Goal: Task Accomplishment & Management: Complete application form

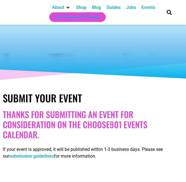
select select
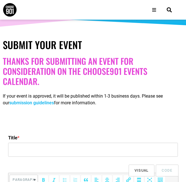
scroll to position [140, 0]
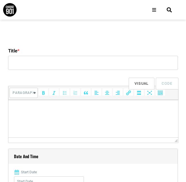
drag, startPoint x: 27, startPoint y: 55, endPoint x: 36, endPoint y: 61, distance: 11.7
click at [27, 55] on label "Title *" at bounding box center [93, 51] width 170 height 10
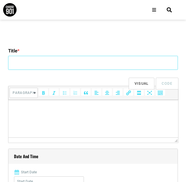
click at [27, 56] on input "Title *" at bounding box center [93, 63] width 170 height 14
click at [44, 63] on input "Title *" at bounding box center [93, 63] width 170 height 14
type input "2nd International Conference on Stem Cells, Regenerative Medicine & Tissue Engi…"
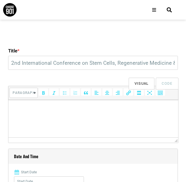
click at [66, 115] on html at bounding box center [93, 108] width 170 height 16
click at [35, 114] on html at bounding box center [93, 108] width 170 height 16
paste body
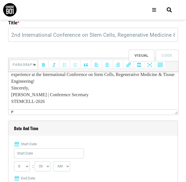
scroll to position [106, 0]
click at [37, 154] on input "Start Date" at bounding box center [49, 153] width 70 height 10
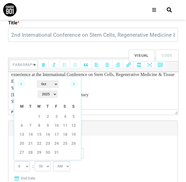
click at [57, 91] on select "2022 2023 2024 2025 2026 2027 2028 2029 2030" at bounding box center [48, 94] width 20 height 7
click at [43, 83] on select "Jan Feb Mar Apr May Jun [DATE] Aug Sep Oct Nov Dec" at bounding box center [48, 83] width 22 height 7
click at [30, 130] on link "14" at bounding box center [30, 134] width 8 height 8
type input "[DATE]"
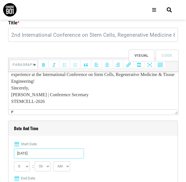
click at [31, 155] on input "[DATE]" at bounding box center [49, 153] width 70 height 10
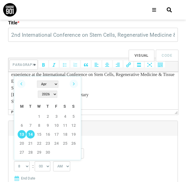
click at [23, 130] on link "13" at bounding box center [22, 134] width 8 height 8
type input "[DATE]"
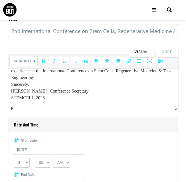
scroll to position [224, 0]
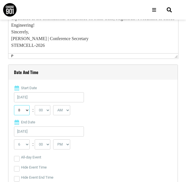
click at [26, 108] on select "0 1 2 3 4 5 6 7 8 9 10 11 12" at bounding box center [22, 110] width 16 height 10
select select "9"
click at [14, 105] on select "0 1 2 3 4 5 6 7 8 9 10 11 12" at bounding box center [22, 110] width 16 height 10
click at [45, 111] on select "00 05 10 15 20 25 30 35 40 45 50 55" at bounding box center [43, 110] width 16 height 10
select select "30"
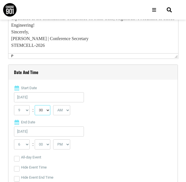
click at [35, 105] on select "00 05 10 15 20 25 30 35 40 45 50 55" at bounding box center [43, 110] width 16 height 10
drag, startPoint x: 41, startPoint y: 126, endPoint x: 41, endPoint y: 134, distance: 8.4
click at [41, 126] on div "Start Date [DATE] 0 1 2 3 4 5 6 7 8 9 10 11 12 : 00 05 10 15 20 25 30 35 40 45 …" at bounding box center [93, 147] width 158 height 124
click at [41, 134] on input "[DATE]" at bounding box center [49, 131] width 70 height 10
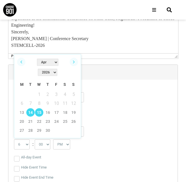
click at [40, 108] on link "15" at bounding box center [39, 112] width 8 height 8
type input "[DATE]"
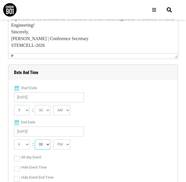
click at [42, 146] on select "00 05 10 15 20 25 30 35 40 45 50 55" at bounding box center [43, 144] width 16 height 10
select select "30"
click at [35, 140] on select "00 05 10 15 20 25 30 35 40 45 50 55" at bounding box center [43, 144] width 16 height 10
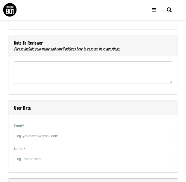
scroll to position [588, 0]
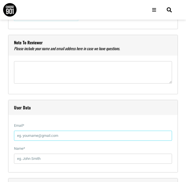
click at [40, 135] on input "Email *" at bounding box center [93, 136] width 158 height 10
type input "[EMAIL_ADDRESS][DOMAIN_NAME]"
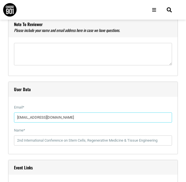
scroll to position [616, 0]
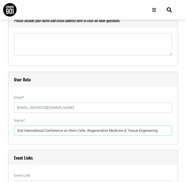
click at [63, 130] on input "2nd International Conference on Stem Cells, Regenerative Medicine & Tissue Engi…" at bounding box center [93, 131] width 158 height 10
drag, startPoint x: 165, startPoint y: 131, endPoint x: -4, endPoint y: 129, distance: 169.8
click at [0, 129] on html "About Contact Us Donate Shop Blog Guides Jobs Events Get Choose901 Emails Searc…" at bounding box center [93, 102] width 186 height 1437
paste input "[PERSON_NAME]"
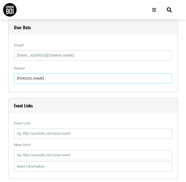
scroll to position [672, 0]
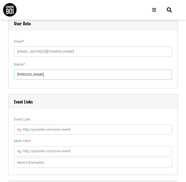
type input "[PERSON_NAME]"
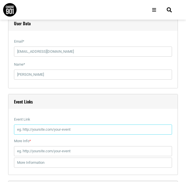
click at [36, 130] on input "Event Link" at bounding box center [93, 129] width 158 height 10
type input "[URL][DOMAIN_NAME]"
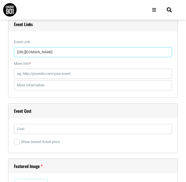
scroll to position [757, 0]
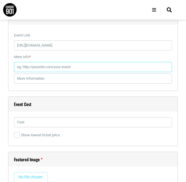
drag, startPoint x: 37, startPoint y: 66, endPoint x: 41, endPoint y: 70, distance: 6.2
click at [37, 66] on input "More Info *" at bounding box center [93, 67] width 158 height 10
type input "[URL][DOMAIN_NAME]"
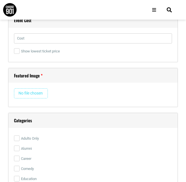
scroll to position [841, 0]
click at [31, 90] on input "file" at bounding box center [31, 93] width 34 height 10
type input "C:\fakepath\STEMCELL-2026 Conference Glimpses Banner.png"
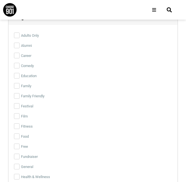
scroll to position [953, 0]
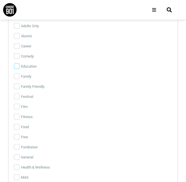
click at [15, 66] on input "Education" at bounding box center [17, 66] width 6 height 6
checkbox input "true"
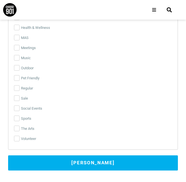
scroll to position [1093, 0]
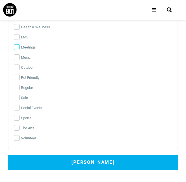
click at [18, 49] on input "Meetings" at bounding box center [17, 47] width 6 height 6
checkbox input "true"
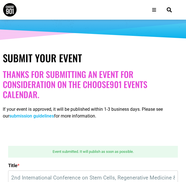
scroll to position [72, 0]
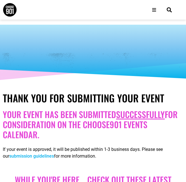
drag, startPoint x: 87, startPoint y: 40, endPoint x: 161, endPoint y: 1, distance: 83.5
